Goal: Information Seeking & Learning: Find specific page/section

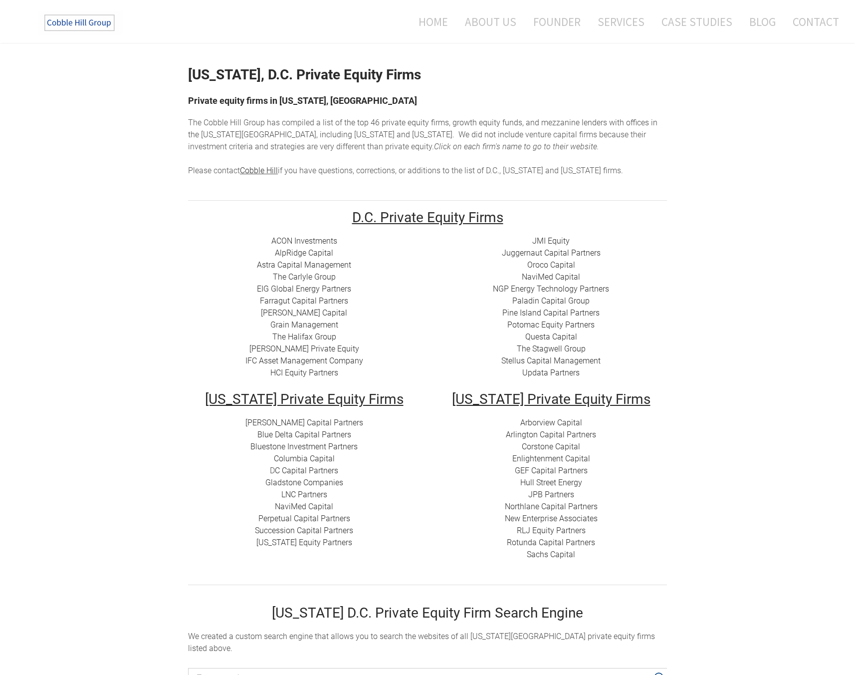
click at [435, 291] on td "JMI Equity Juggernaut Capital Partners Oroco Capital NaviMed Capital NGP Energy…" at bounding box center [551, 313] width 247 height 157
click at [435, 291] on div "JMI Equity Juggernaut Capital Partners Oroco Capital NaviMed Capital NGP Energy…" at bounding box center [551, 307] width 232 height 144
drag, startPoint x: 435, startPoint y: 291, endPoint x: 427, endPoint y: 348, distance: 57.4
click at [428, 348] on td "JMI Equity Juggernaut Capital Partners Oroco Capital NaviMed Capital NGP Energy…" at bounding box center [551, 313] width 247 height 157
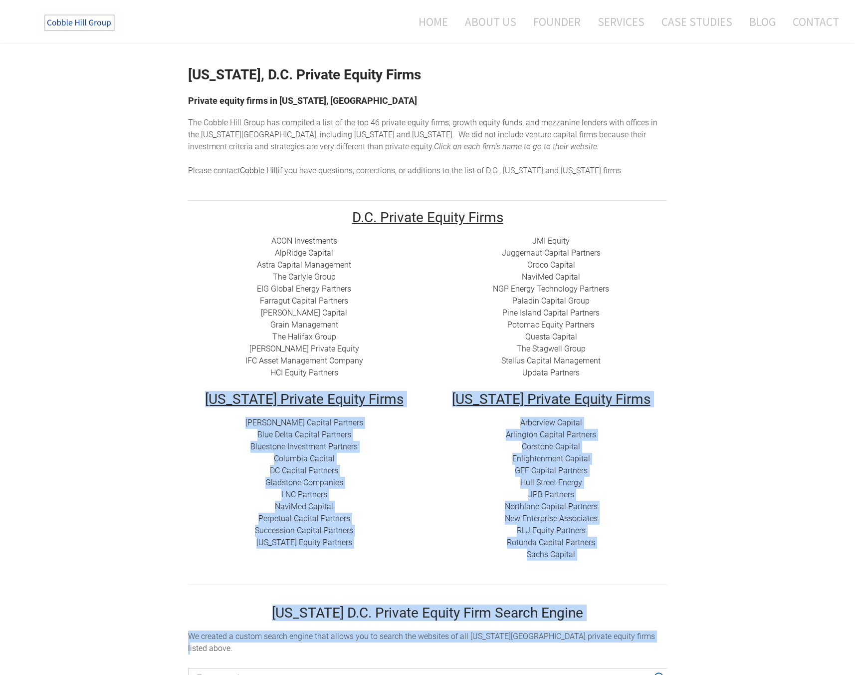
drag, startPoint x: 772, startPoint y: 634, endPoint x: 444, endPoint y: 388, distance: 410.7
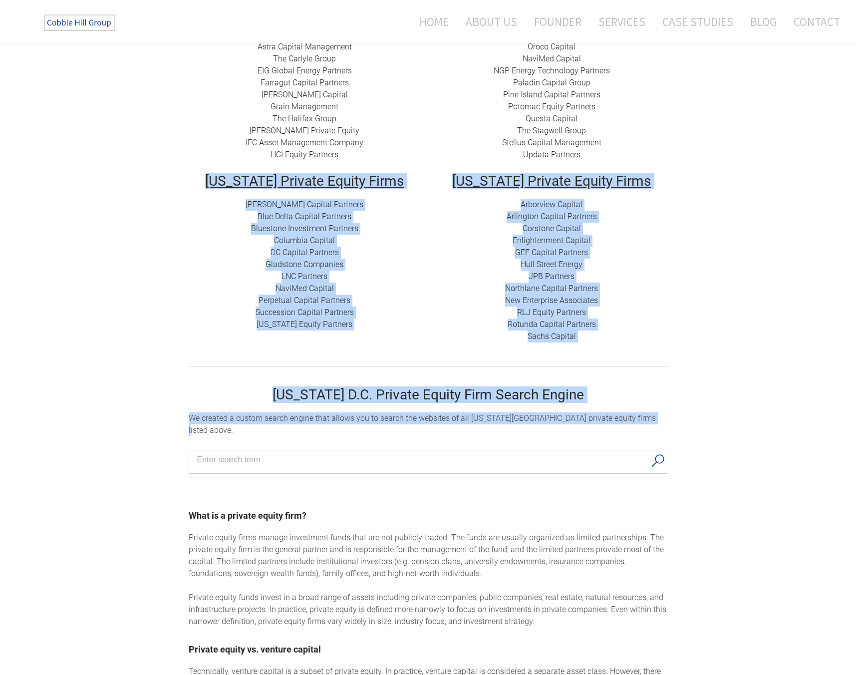
scroll to position [282, 0]
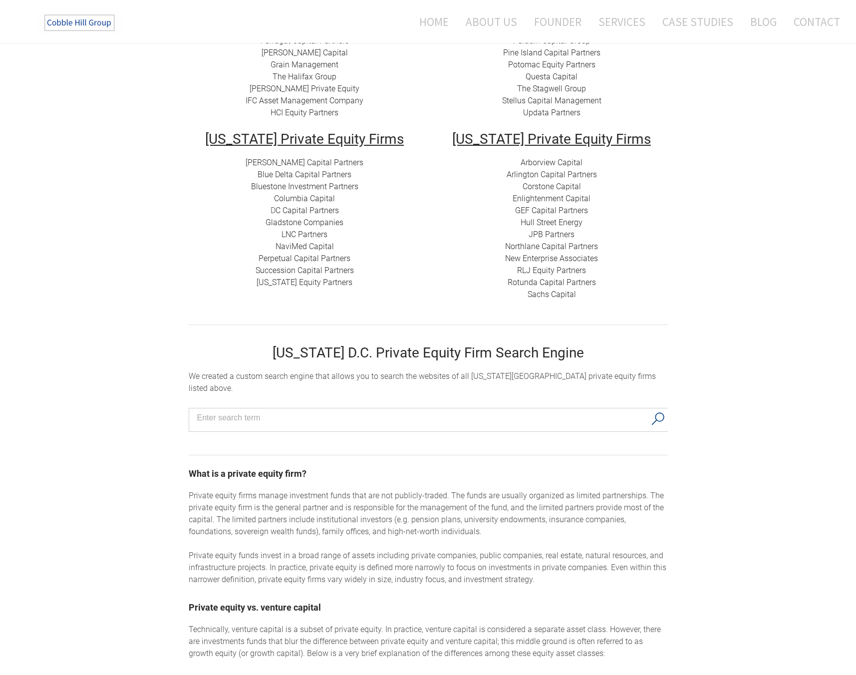
click at [421, 410] on input "Search input" at bounding box center [421, 417] width 449 height 15
click at [616, 305] on td "[US_STATE] Private Equity Firms Arborview Capital Arlington Capital Partners​ C…" at bounding box center [551, 223] width 247 height 182
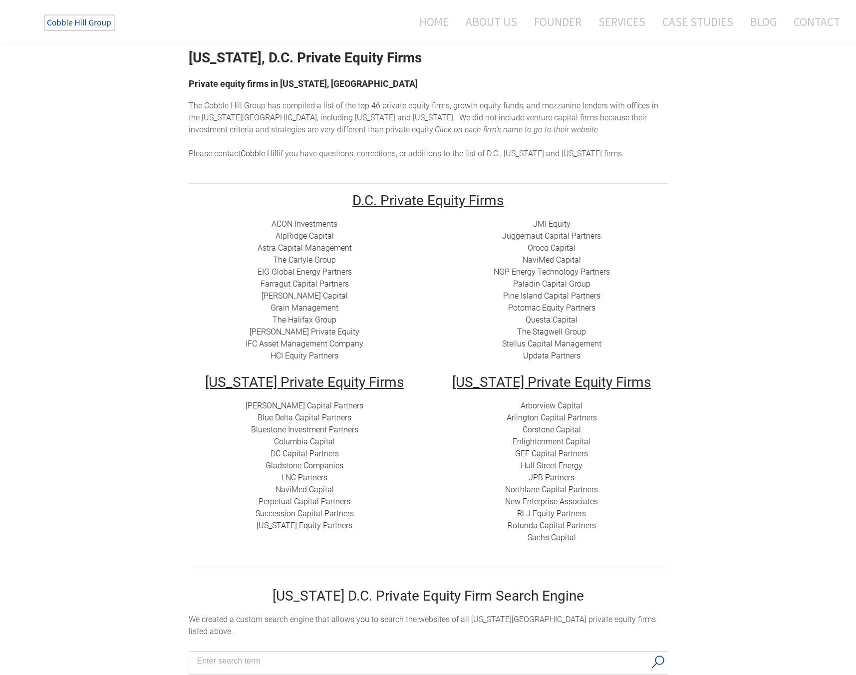
scroll to position [0, 0]
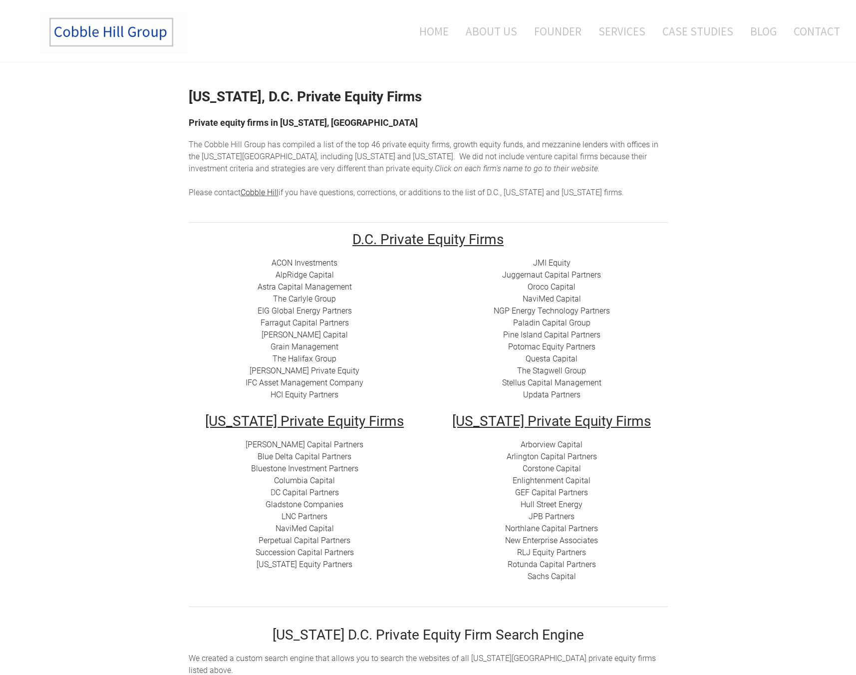
click at [307, 263] on link "ACON Investments" at bounding box center [304, 262] width 66 height 9
click at [312, 238] on h2 "D.C. Private Equity Firms" at bounding box center [428, 240] width 479 height 14
drag, startPoint x: 312, startPoint y: 238, endPoint x: 322, endPoint y: 251, distance: 17.1
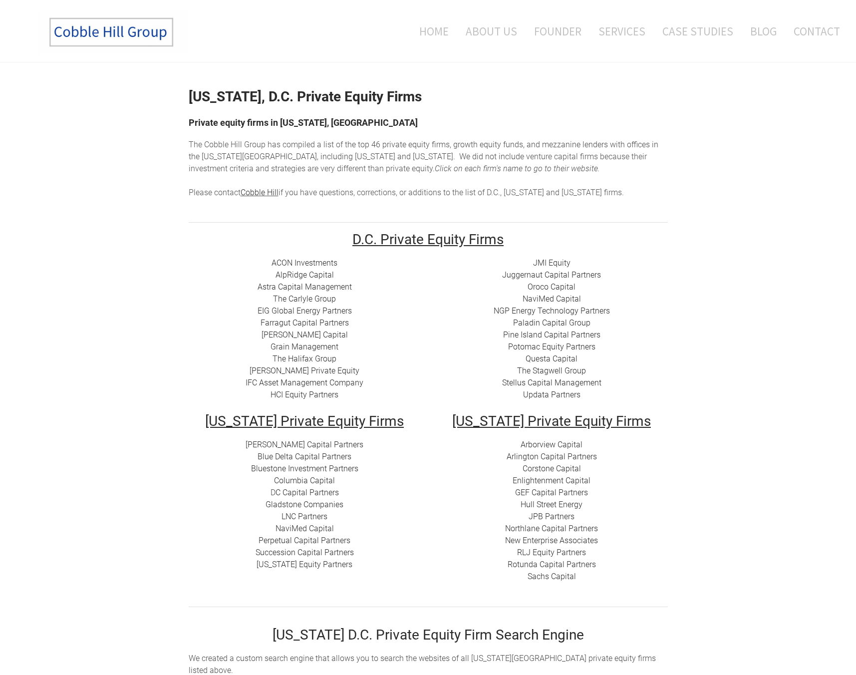
click at [404, 306] on div "ACON Investments ​ AlpRidge Capital ​Astra Capital Management ​​ The Carlyle Gr…" at bounding box center [305, 329] width 232 height 144
click at [338, 564] on link "[US_STATE] Equity Partners​" at bounding box center [304, 563] width 96 height 9
click at [661, 308] on div "JMI Equity Juggernaut Capital Partners Oroco Capital NaviMed Capital NGP Energy…" at bounding box center [552, 329] width 232 height 144
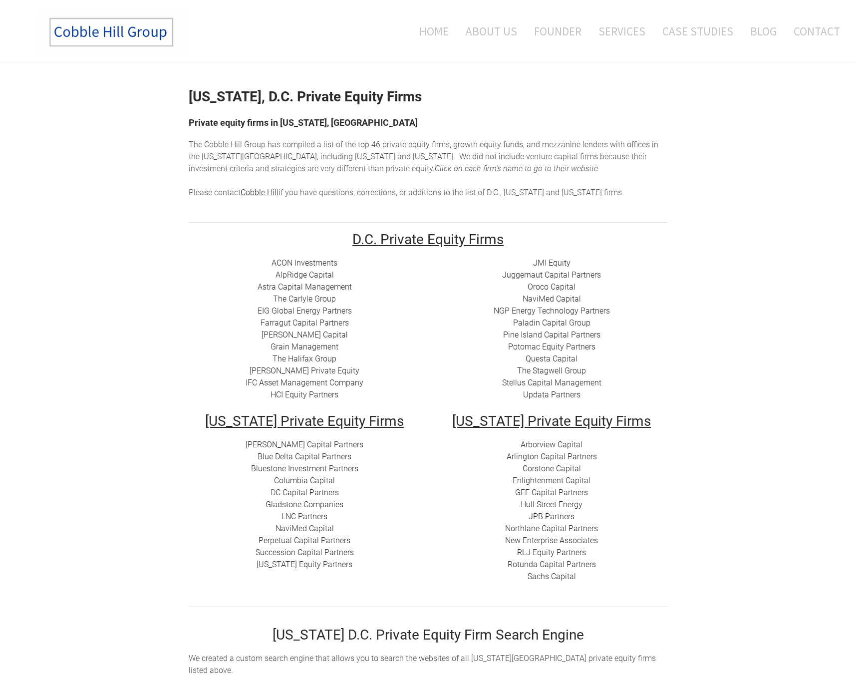
click at [661, 308] on div "JMI Equity Juggernaut Capital Partners Oroco Capital NaviMed Capital NGP Energy…" at bounding box center [552, 329] width 232 height 144
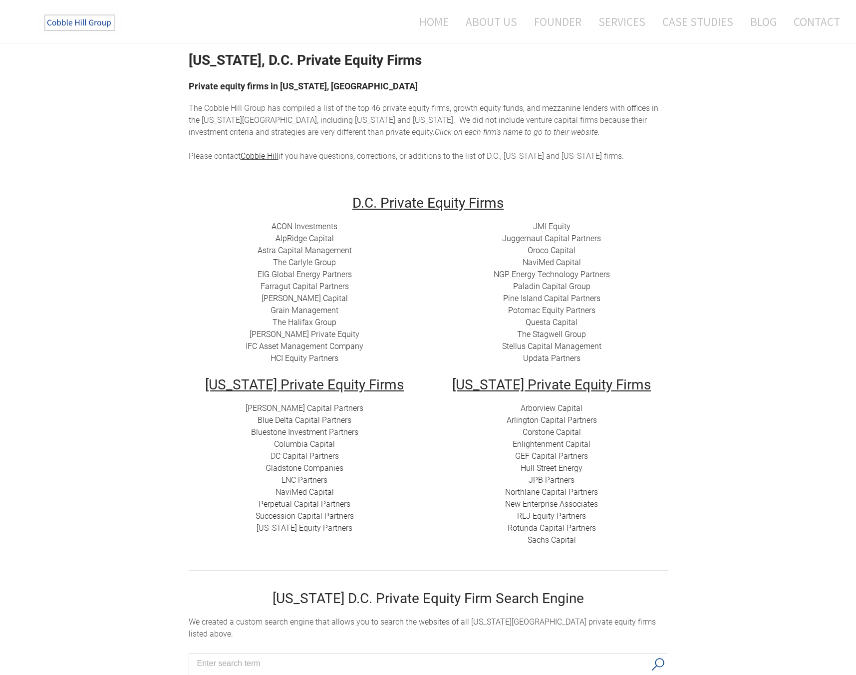
scroll to position [34, 0]
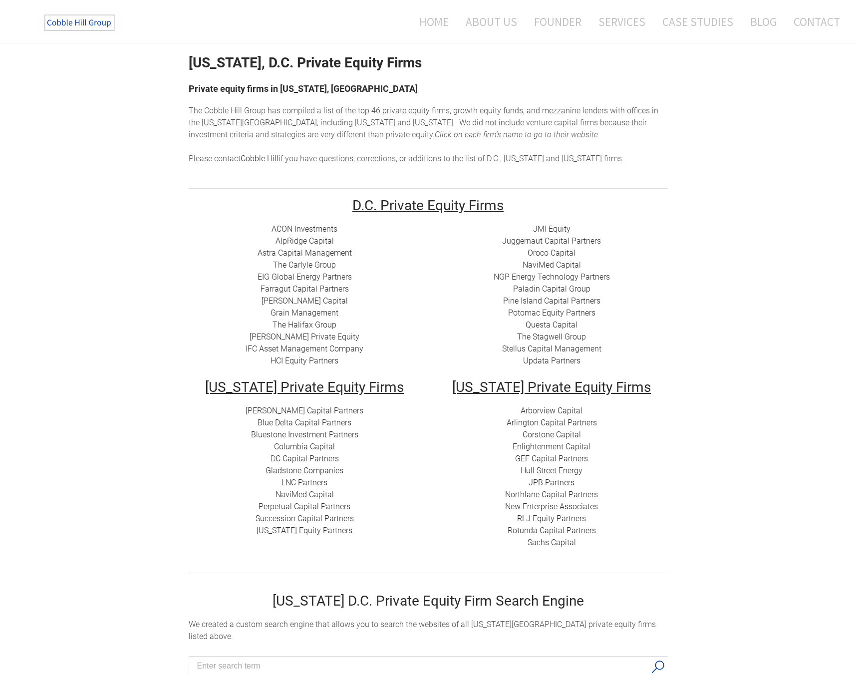
click at [399, 543] on td "[US_STATE] Private Equity Firms [PERSON_NAME] Capital Partners Blue Delta Capit…" at bounding box center [304, 471] width 247 height 182
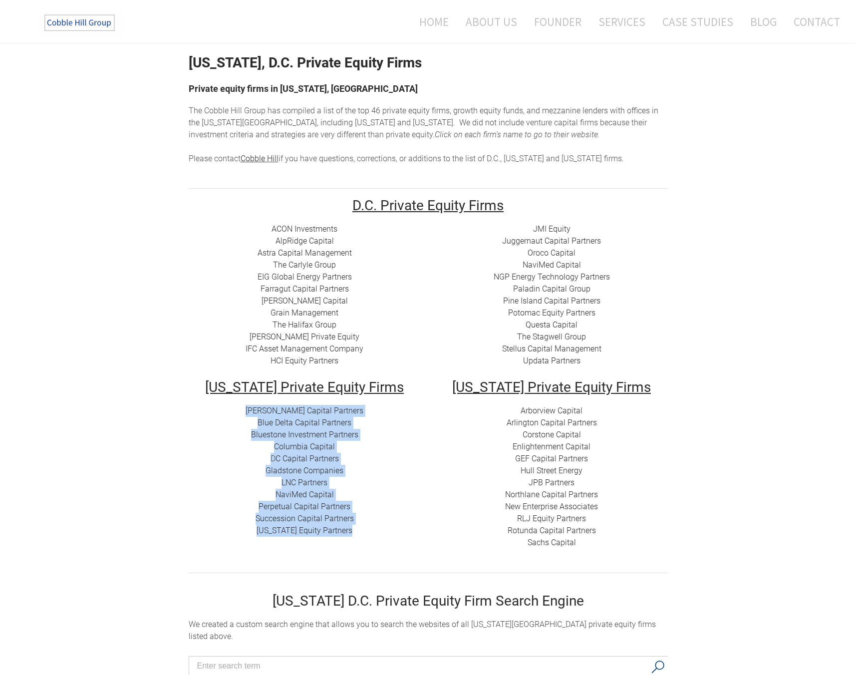
drag, startPoint x: 399, startPoint y: 543, endPoint x: 326, endPoint y: 400, distance: 160.2
click at [327, 400] on td "[US_STATE] Private Equity Firms [PERSON_NAME] Capital Partners Blue Delta Capit…" at bounding box center [304, 471] width 247 height 182
click at [326, 400] on td "[US_STATE] Private Equity Firms [PERSON_NAME] Capital Partners Blue Delta Capit…" at bounding box center [304, 471] width 247 height 182
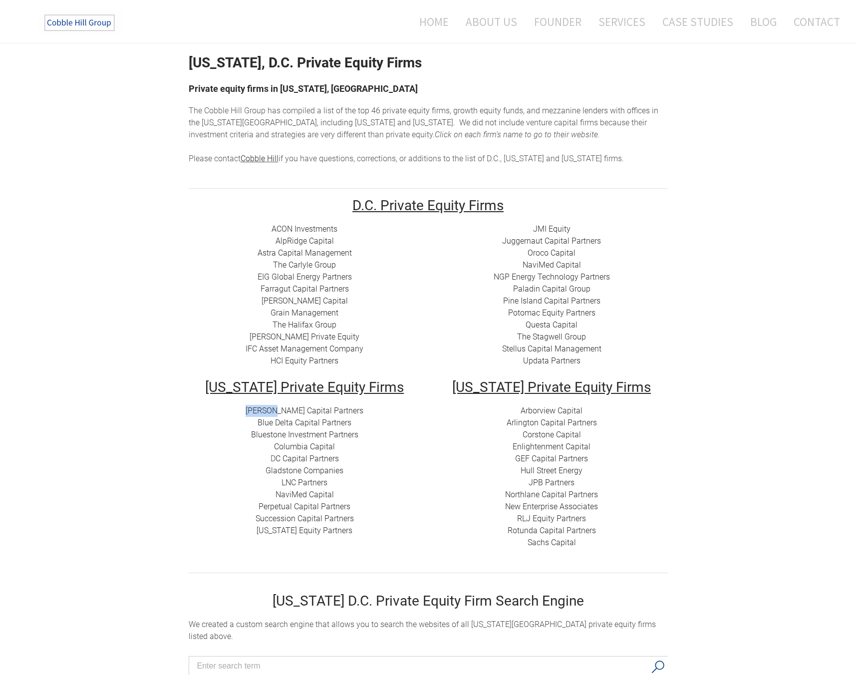
click at [326, 400] on td "[US_STATE] Private Equity Firms [PERSON_NAME] Capital Partners Blue Delta Capit…" at bounding box center [304, 471] width 247 height 182
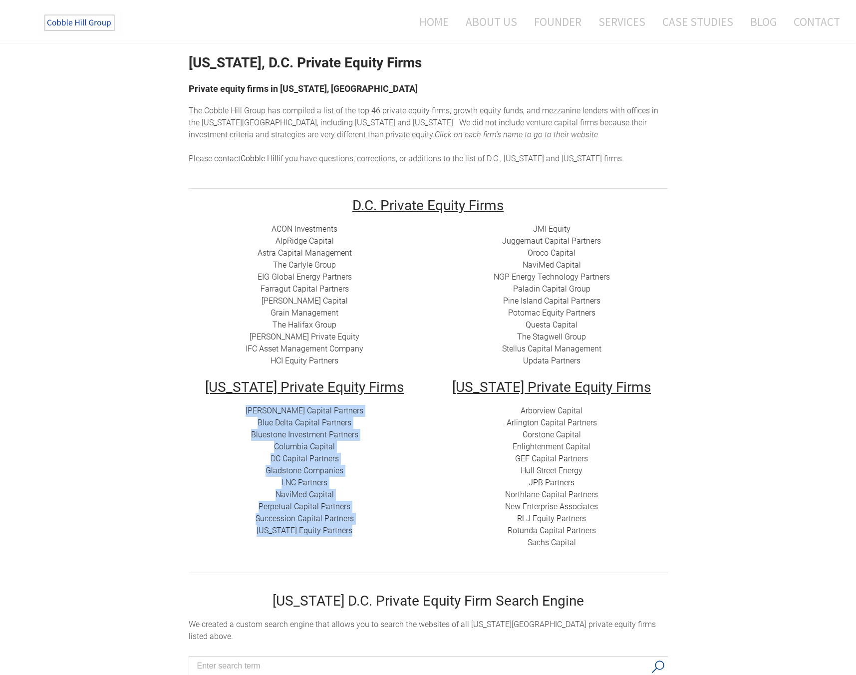
drag, startPoint x: 326, startPoint y: 400, endPoint x: 317, endPoint y: 550, distance: 149.9
click at [317, 550] on td "[US_STATE] Private Equity Firms [PERSON_NAME] Capital Partners Blue Delta Capit…" at bounding box center [304, 471] width 247 height 182
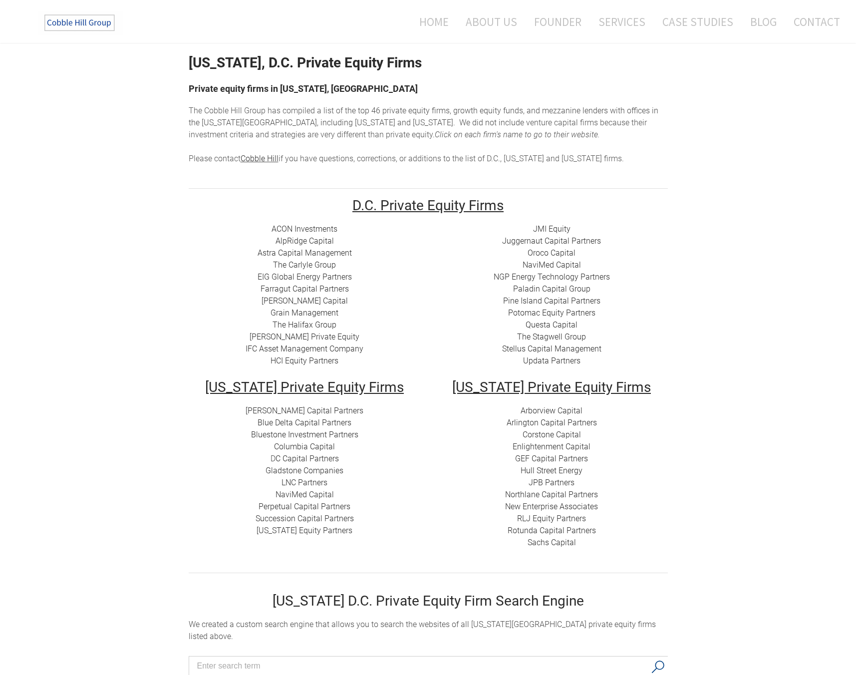
click at [317, 550] on td "[US_STATE] Private Equity Firms [PERSON_NAME] Capital Partners Blue Delta Capit…" at bounding box center [304, 471] width 247 height 182
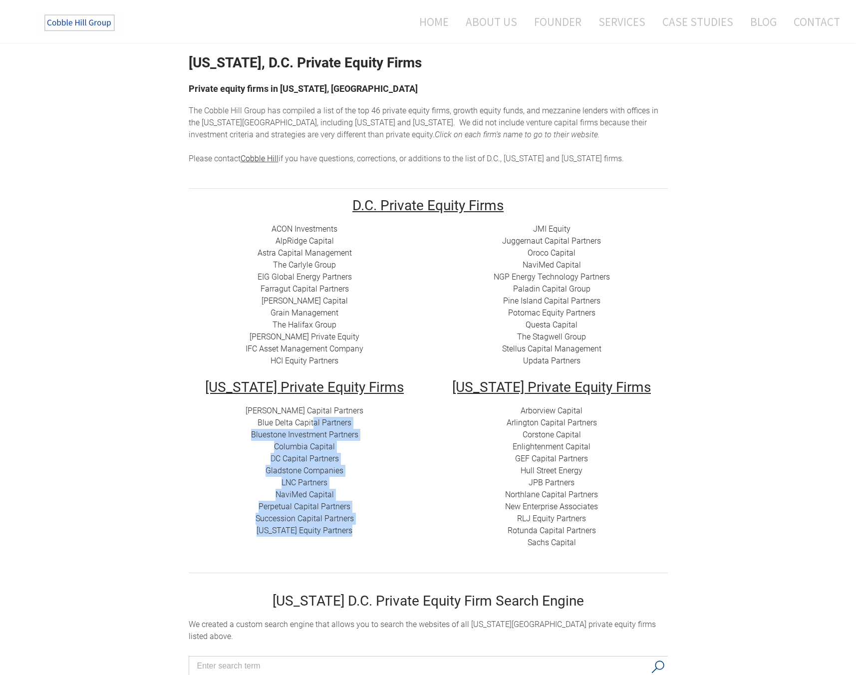
drag, startPoint x: 317, startPoint y: 550, endPoint x: 310, endPoint y: 413, distance: 137.4
click at [312, 415] on td "[US_STATE] Private Equity Firms [PERSON_NAME] Capital Partners Blue Delta Capit…" at bounding box center [304, 471] width 247 height 182
click at [310, 413] on link "[PERSON_NAME] Capital Partners" at bounding box center [304, 410] width 118 height 9
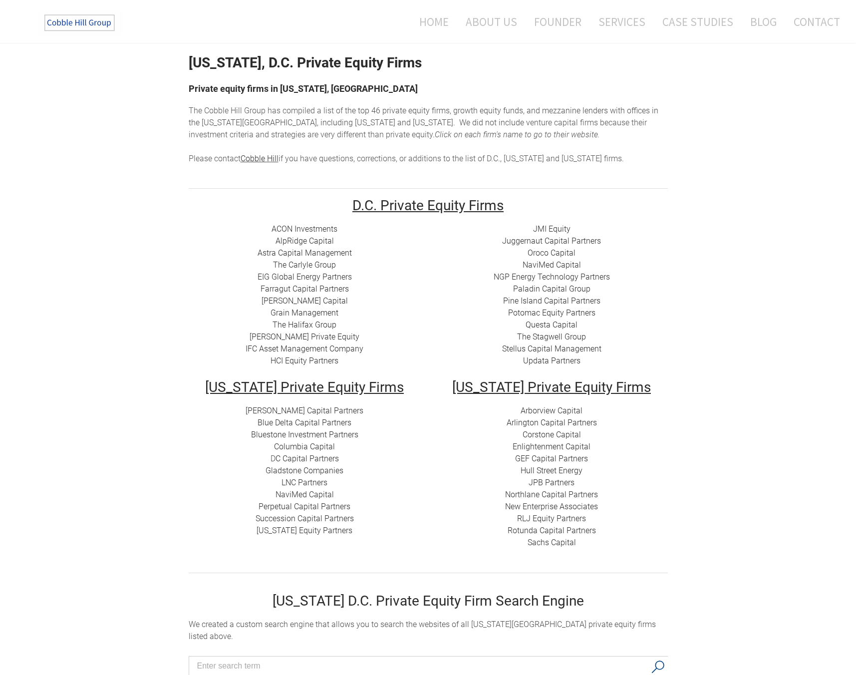
click at [364, 562] on div at bounding box center [428, 567] width 479 height 10
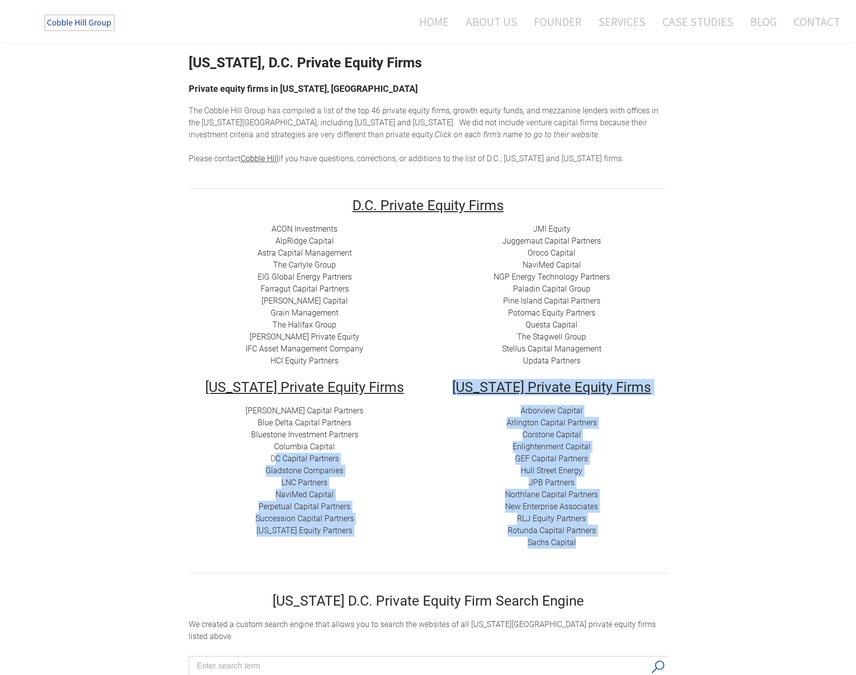
drag, startPoint x: 364, startPoint y: 562, endPoint x: 271, endPoint y: 449, distance: 147.1
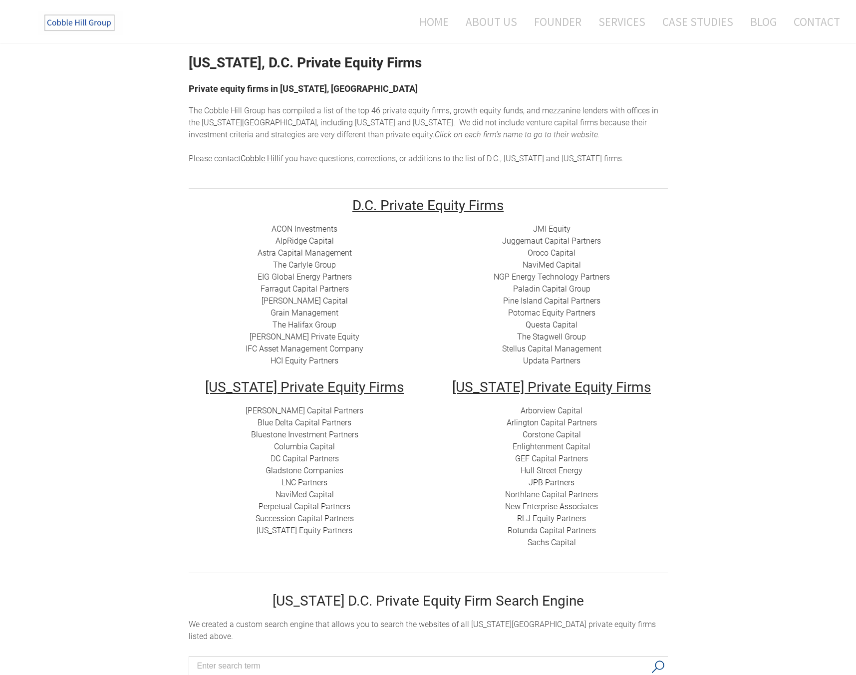
click at [408, 480] on div "[PERSON_NAME] Capital Partners Blue Delta Capital Partners ​Bluestone Investmen…" at bounding box center [305, 471] width 232 height 132
click at [190, 208] on h2 "D.C. Private Equity Firms" at bounding box center [428, 206] width 479 height 14
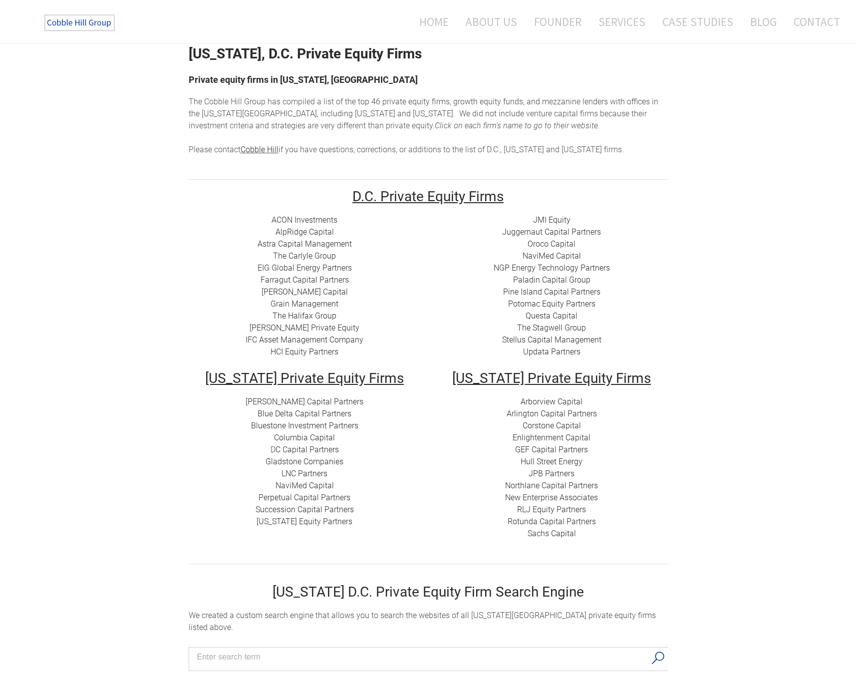
scroll to position [0, 0]
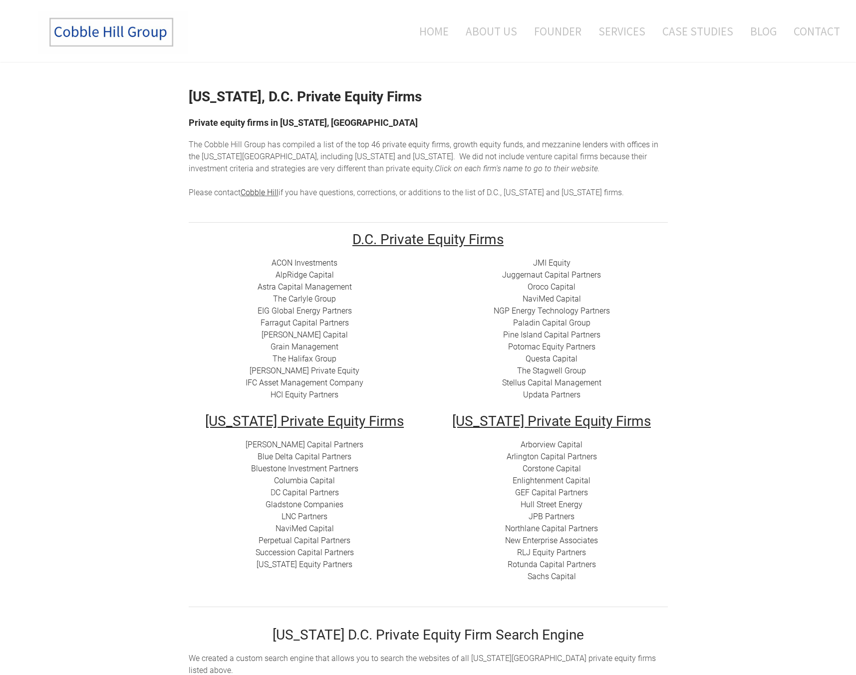
click at [560, 157] on span "enture capital firms because their investment criteria and strategies are very …" at bounding box center [418, 162] width 458 height 21
click at [557, 95] on h2 "[US_STATE], D.C. Private Equity Firms" at bounding box center [428, 97] width 479 height 14
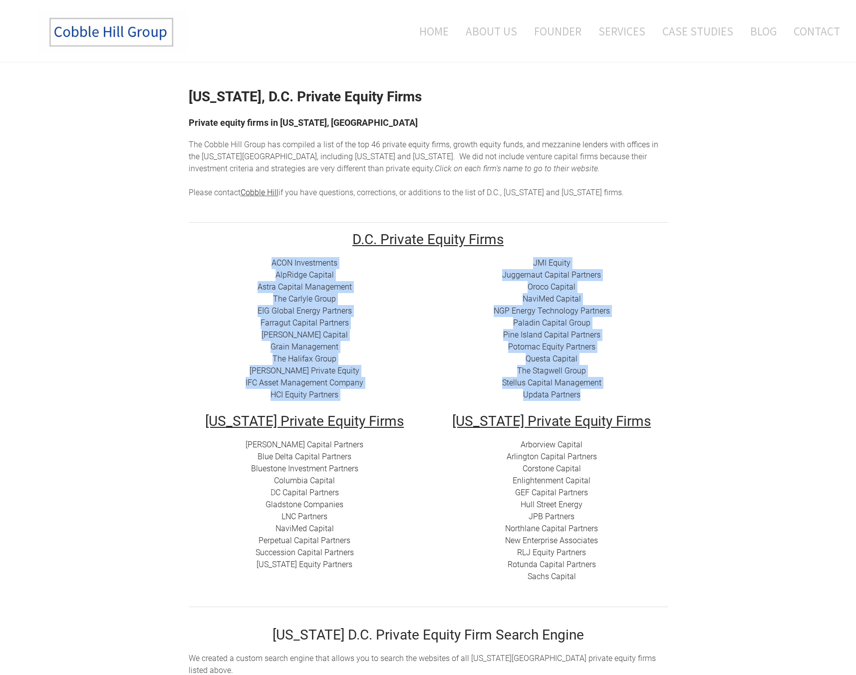
drag, startPoint x: 254, startPoint y: 258, endPoint x: 598, endPoint y: 395, distance: 369.7
click at [598, 395] on tr "ACON Investments ​ AlpRidge Capital ​Astra Capital Management ​​ The Carlyle Gr…" at bounding box center [428, 335] width 494 height 157
copy tr "ACON Investments ​ AlpRidge Capital ​Astra Capital Management ​​ The Carlyle Gr…"
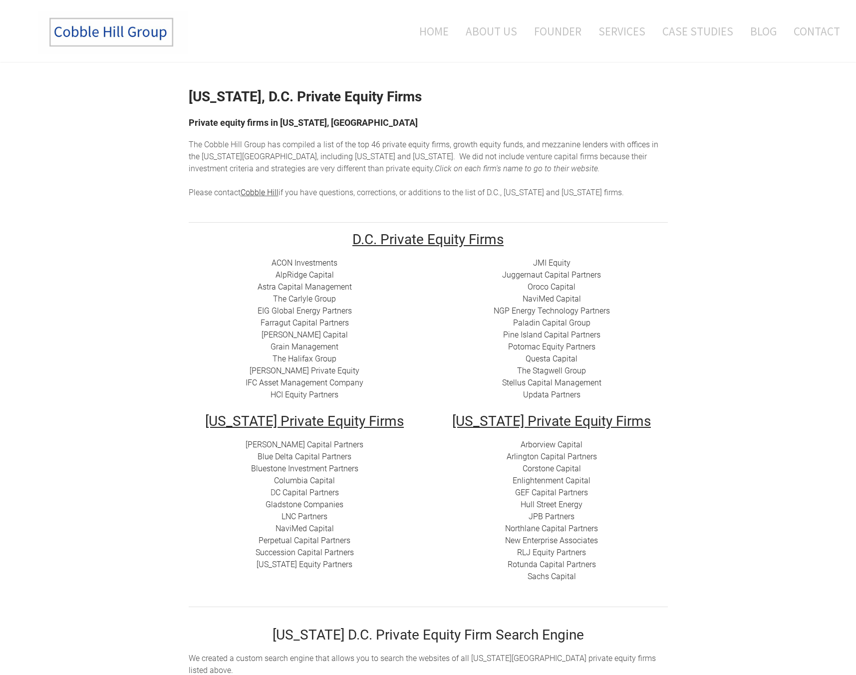
click at [252, 436] on td "[US_STATE] Private Equity Firms [PERSON_NAME] Capital Partners Blue Delta Capit…" at bounding box center [304, 505] width 247 height 182
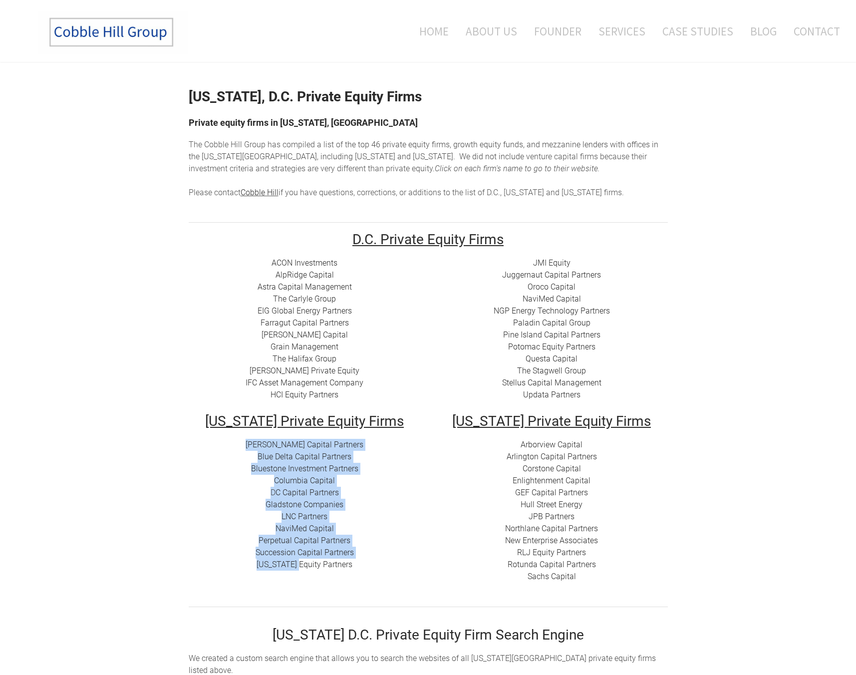
drag, startPoint x: 261, startPoint y: 437, endPoint x: 300, endPoint y: 560, distance: 128.9
click at [300, 560] on td "[US_STATE] Private Equity Firms [PERSON_NAME] Capital Partners Blue Delta Capit…" at bounding box center [304, 505] width 247 height 182
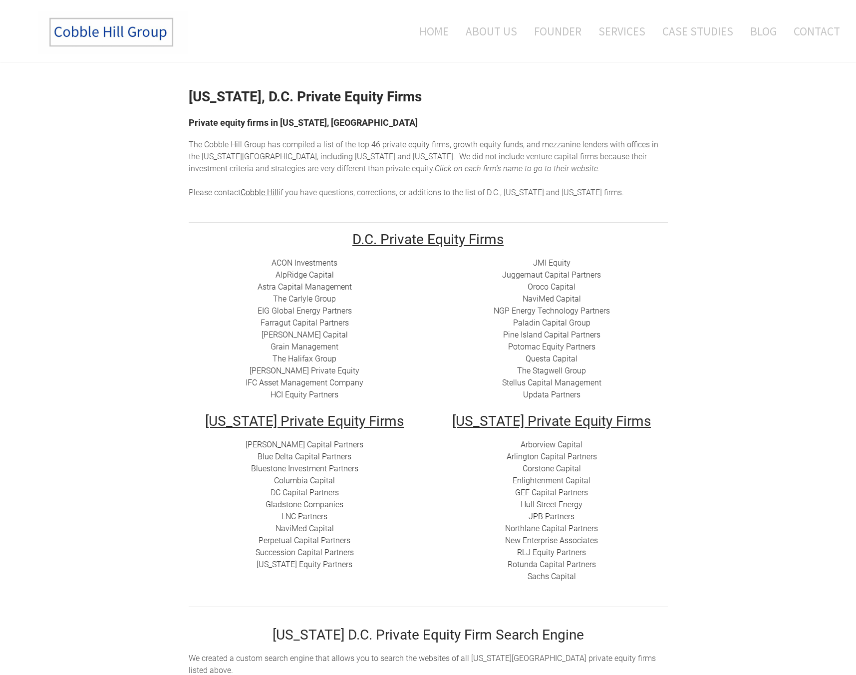
click at [379, 555] on div "[PERSON_NAME] Capital Partners Blue Delta Capital Partners ​Bluestone Investmen…" at bounding box center [305, 505] width 232 height 132
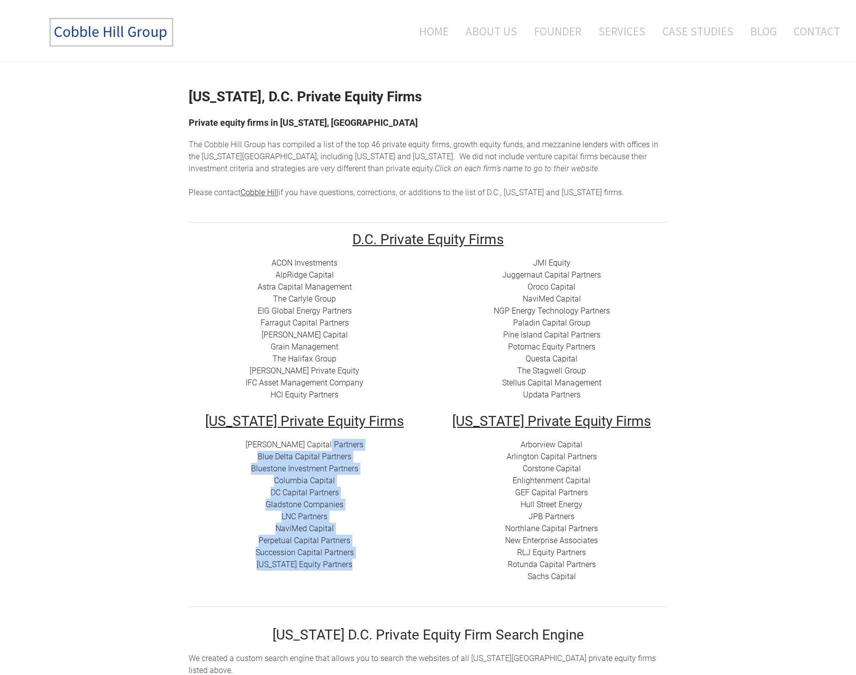
drag, startPoint x: 360, startPoint y: 581, endPoint x: 336, endPoint y: 448, distance: 135.0
click at [336, 448] on td "[US_STATE] Private Equity Firms [PERSON_NAME] Capital Partners Blue Delta Capit…" at bounding box center [304, 505] width 247 height 182
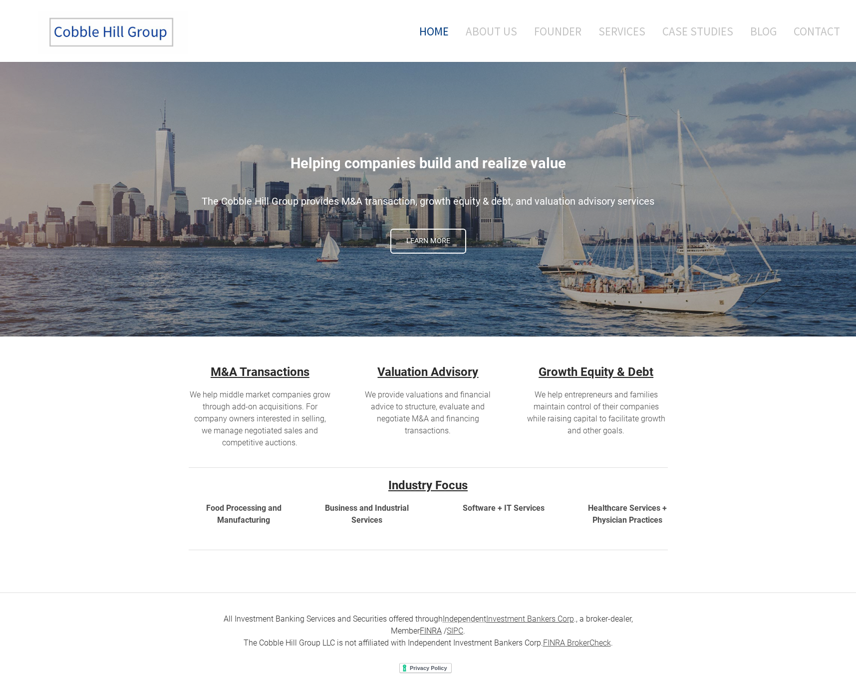
click at [581, 183] on div "Helping companies build and realize value The Cobble Hill Group provides M&A tr…" at bounding box center [428, 199] width 479 height 274
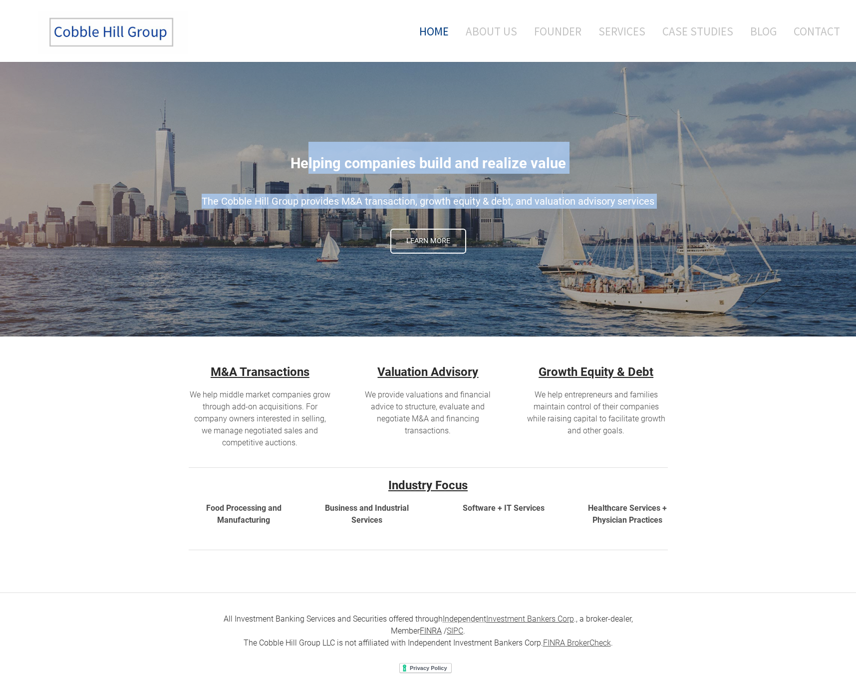
drag, startPoint x: 581, startPoint y: 183, endPoint x: 561, endPoint y: 169, distance: 24.7
click at [561, 169] on div "Helping companies build and realize value The Cobble Hill Group provides M&A tr…" at bounding box center [428, 199] width 479 height 274
click at [561, 169] on span "Helping companies build and realize value" at bounding box center [427, 163] width 275 height 17
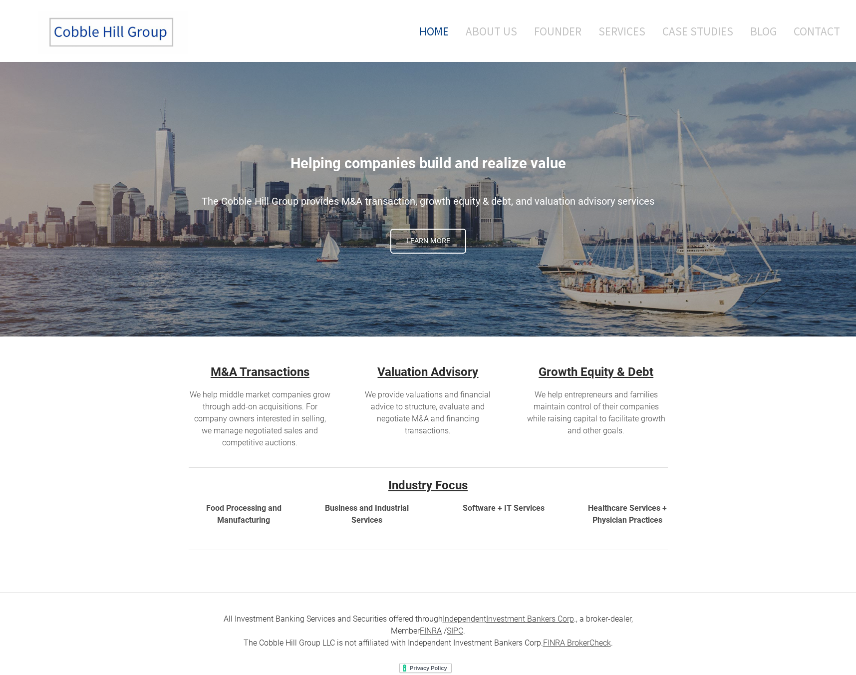
click at [561, 169] on span "Helping companies build and realize value" at bounding box center [427, 163] width 275 height 17
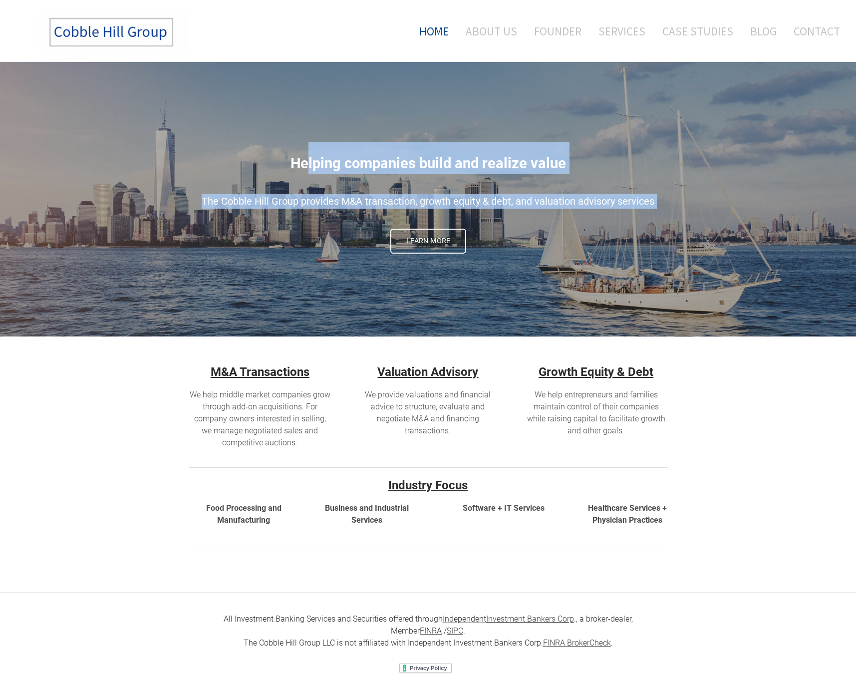
drag, startPoint x: 561, startPoint y: 169, endPoint x: 568, endPoint y: 197, distance: 29.3
click at [568, 197] on div "Helping companies build and realize value The Cobble Hill Group provides M&A tr…" at bounding box center [428, 199] width 479 height 274
click at [568, 197] on span "The Cobble Hill Group provides M&A transaction, growth equity & debt, and valua…" at bounding box center [428, 201] width 453 height 12
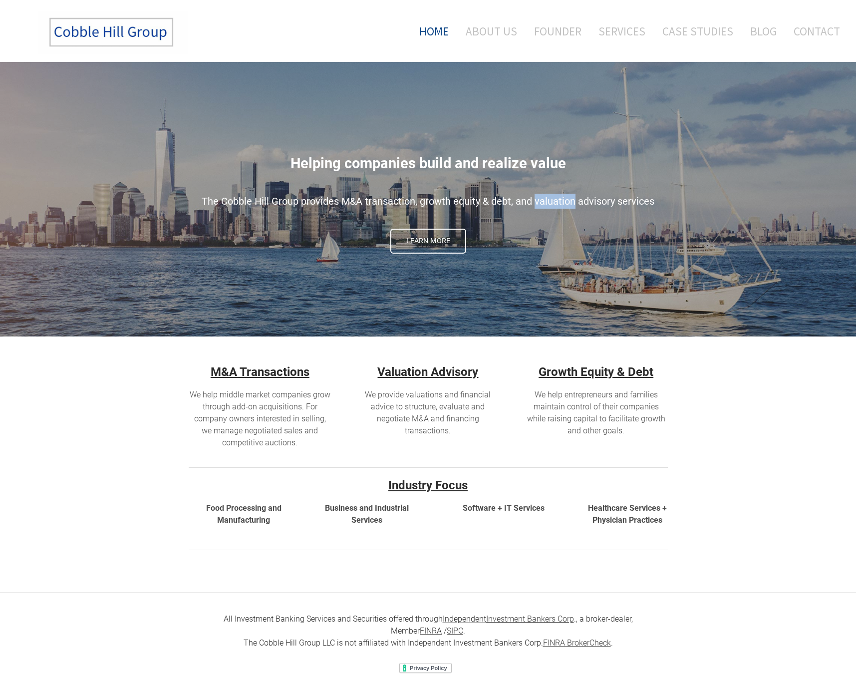
click at [568, 197] on span "The Cobble Hill Group provides M&A transaction, growth equity & debt, and valua…" at bounding box center [428, 201] width 453 height 12
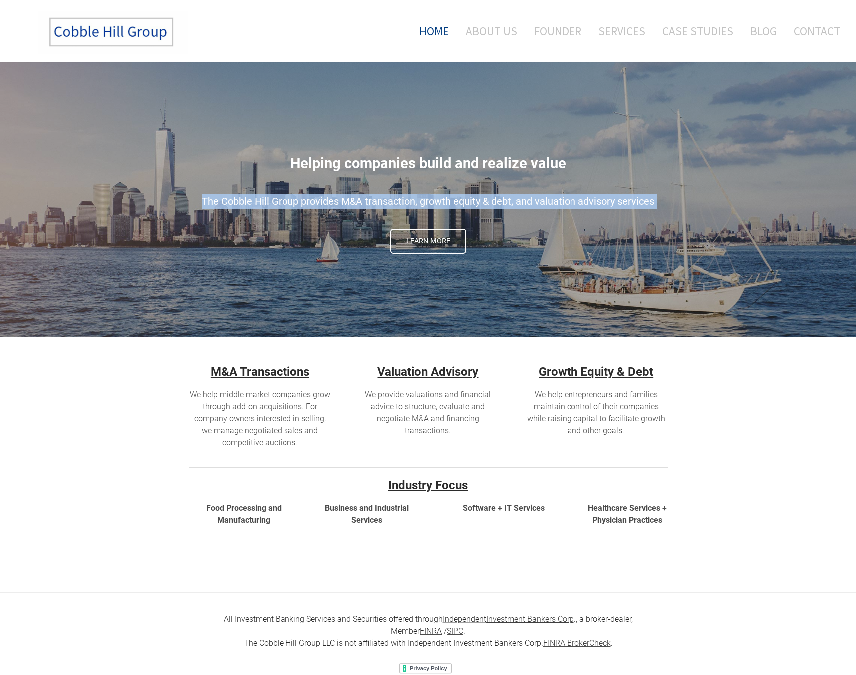
click at [568, 197] on span "The Cobble Hill Group provides M&A transaction, growth equity & debt, and valua…" at bounding box center [428, 201] width 453 height 12
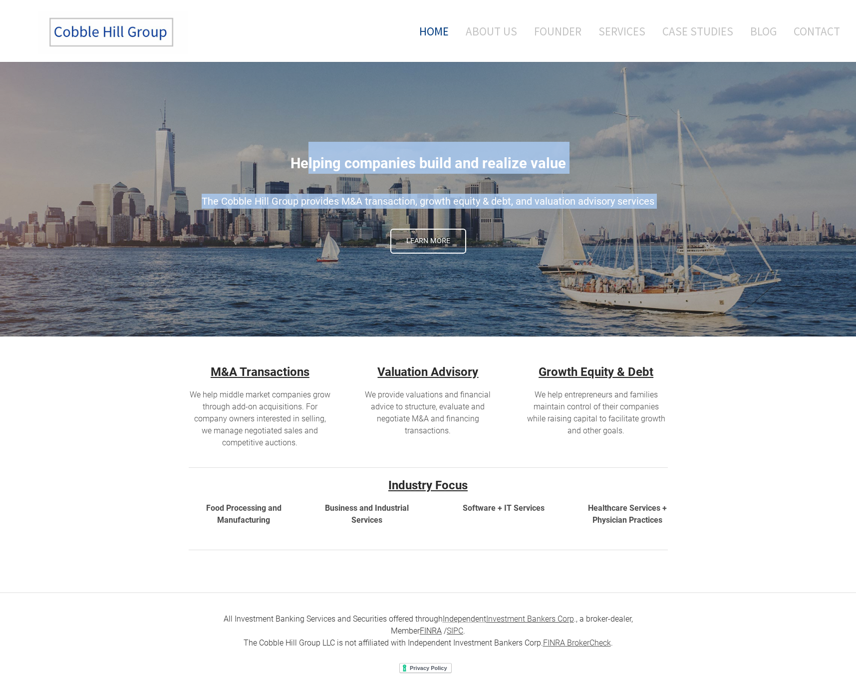
drag, startPoint x: 568, startPoint y: 197, endPoint x: 568, endPoint y: 160, distance: 37.4
click at [568, 160] on div "Helping companies build and realize value The Cobble Hill Group provides M&A tr…" at bounding box center [428, 199] width 479 height 274
click at [568, 160] on h2 "Helping companies build and realize value" at bounding box center [428, 158] width 479 height 32
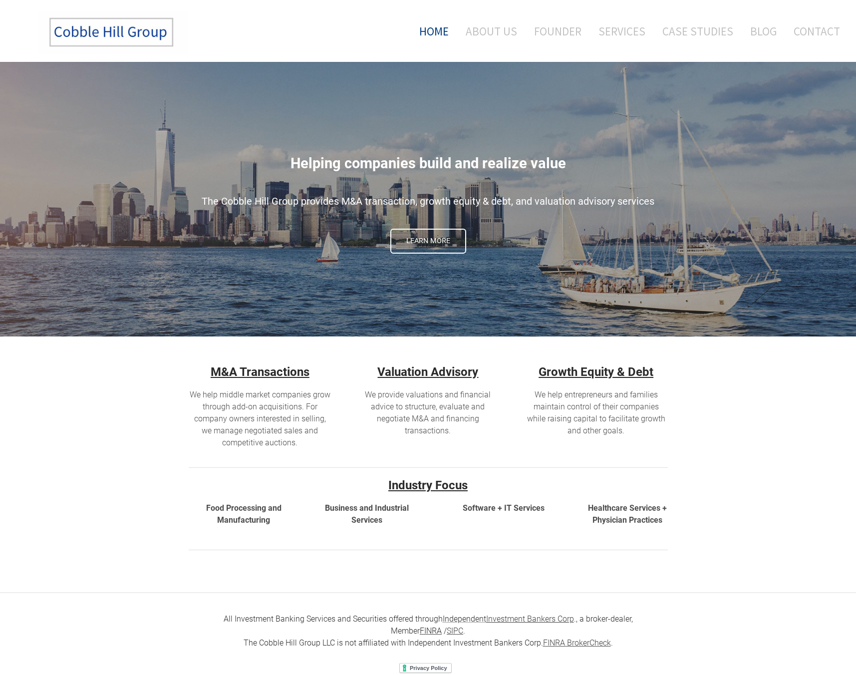
click at [568, 160] on h2 "Helping companies build and realize value" at bounding box center [428, 158] width 479 height 32
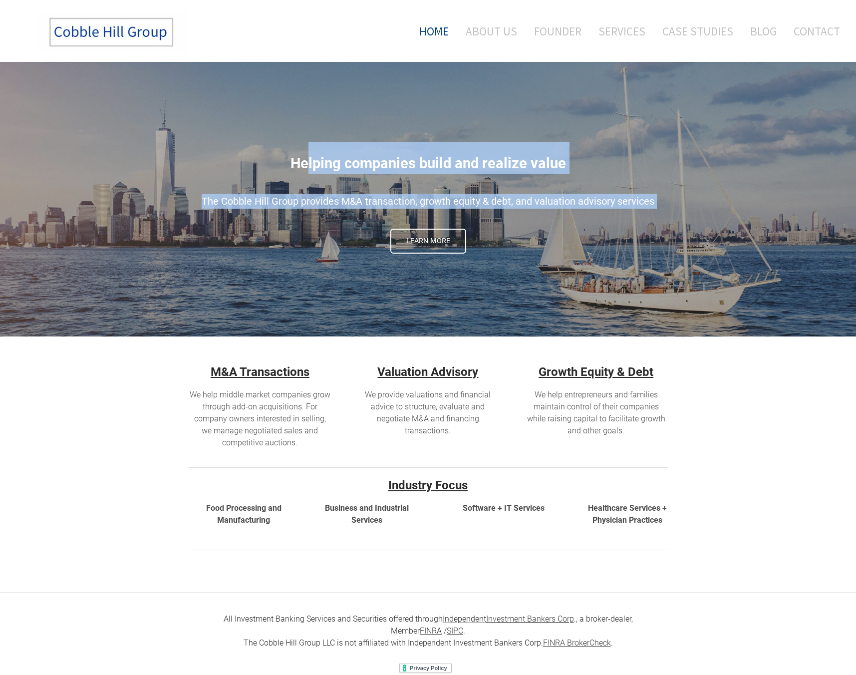
drag, startPoint x: 568, startPoint y: 160, endPoint x: 590, endPoint y: 197, distance: 43.2
click at [590, 197] on div "Helping companies build and realize value The Cobble Hill Group provides M&A tr…" at bounding box center [428, 199] width 479 height 274
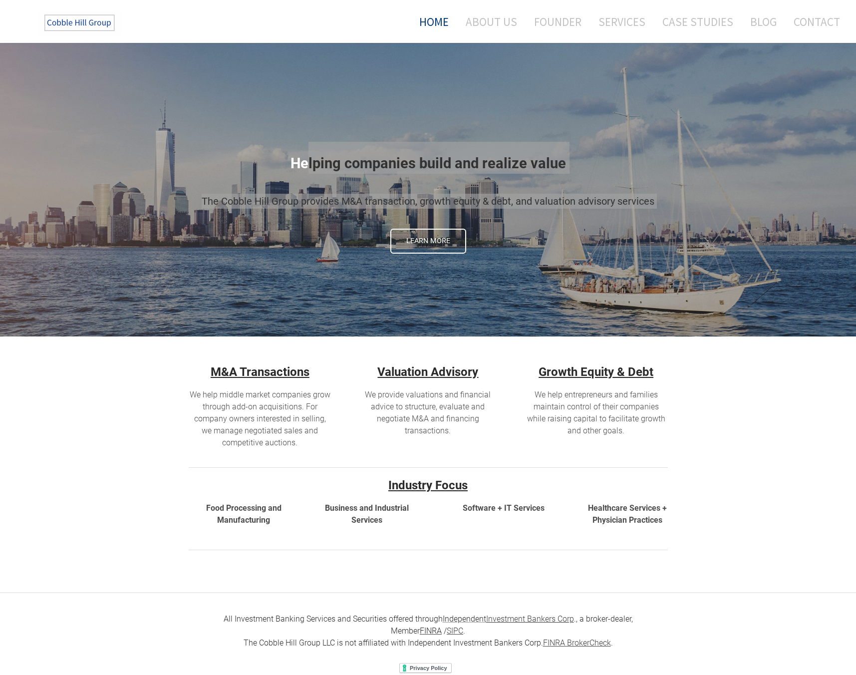
scroll to position [59, 0]
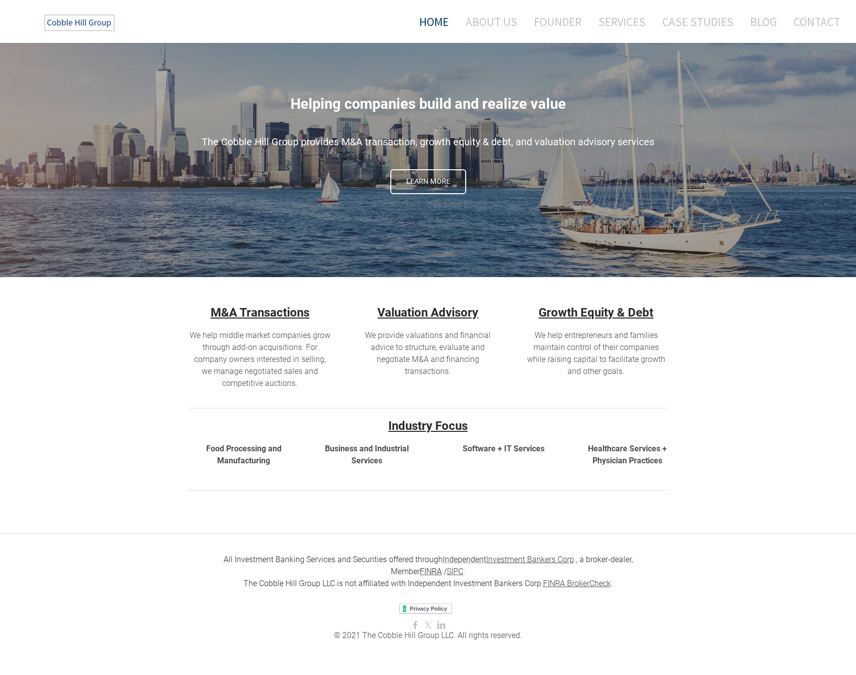
click at [526, 568] on div "All Investment Banking Services and Securities offered through Independent Inve…" at bounding box center [428, 571] width 479 height 36
click at [520, 546] on div "All Investment Banking Services and Securities offered through Independent Inve…" at bounding box center [428, 603] width 856 height 142
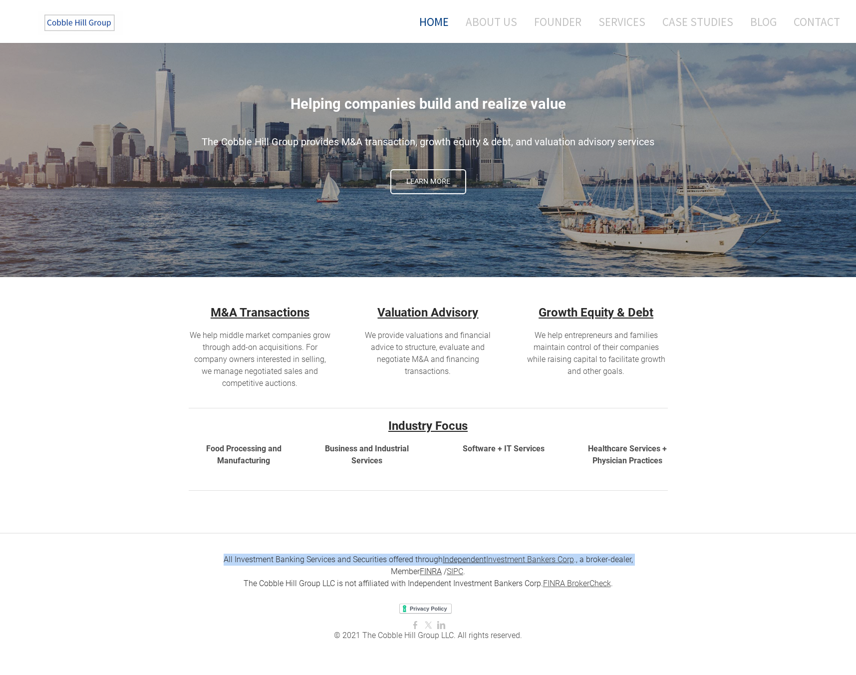
click at [520, 546] on div "All Investment Banking Services and Securities offered through Independent Inve…" at bounding box center [428, 603] width 856 height 142
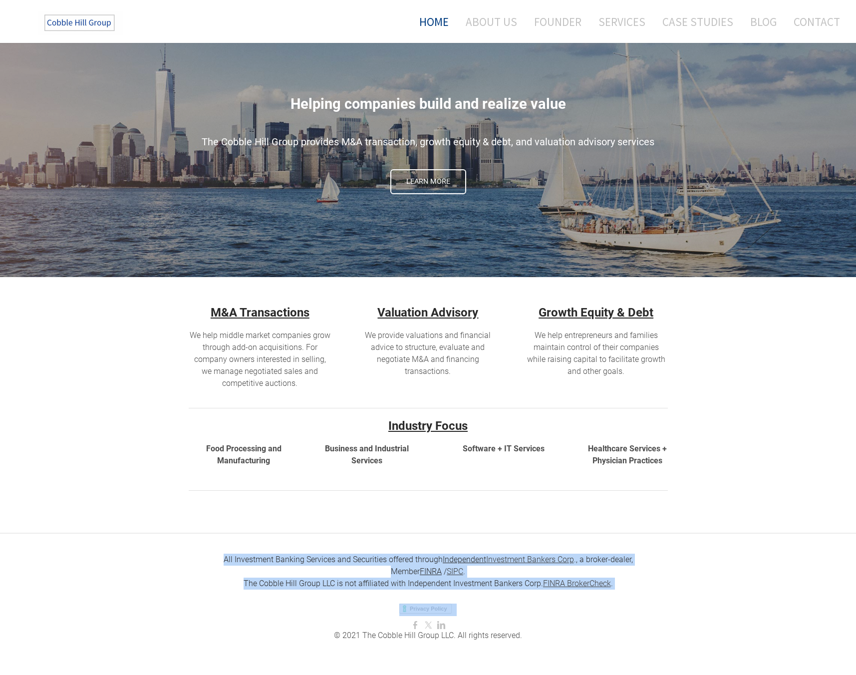
drag, startPoint x: 526, startPoint y: 565, endPoint x: 530, endPoint y: 594, distance: 29.2
click at [530, 594] on div "All Investment Banking Services and Securities offered through Independent Inve…" at bounding box center [428, 603] width 856 height 142
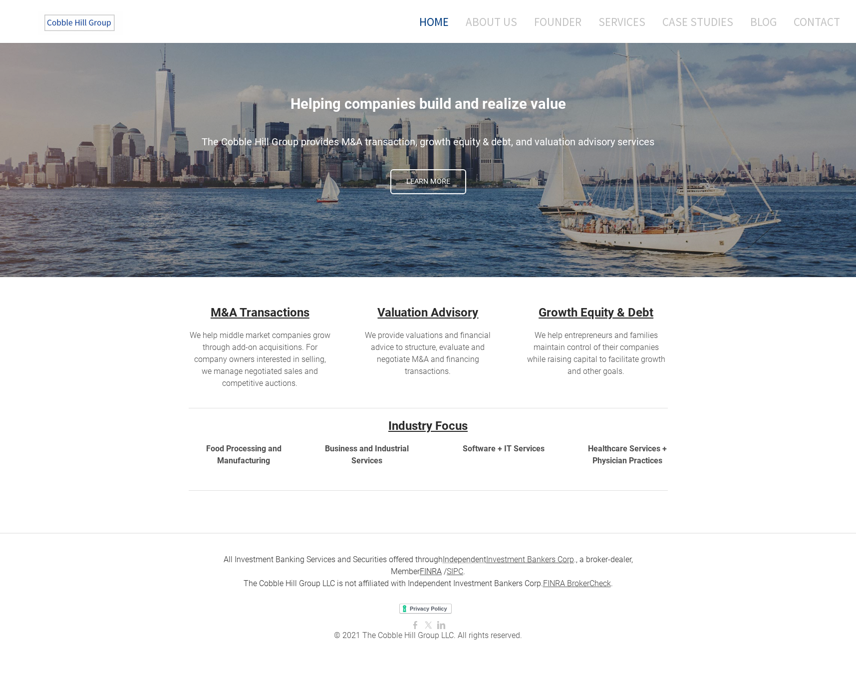
click at [634, 576] on div "All Investment Banking Services and Securities offered through Independent Inve…" at bounding box center [428, 571] width 479 height 36
